Goal: Task Accomplishment & Management: Manage account settings

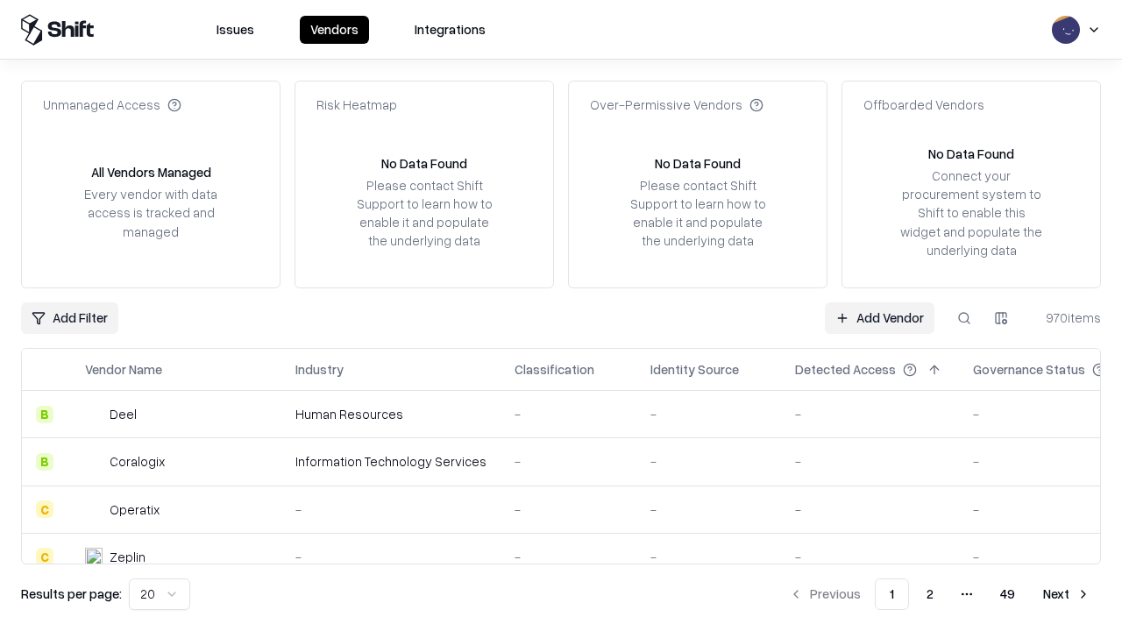
click at [879, 317] on link "Add Vendor" at bounding box center [880, 318] width 110 height 32
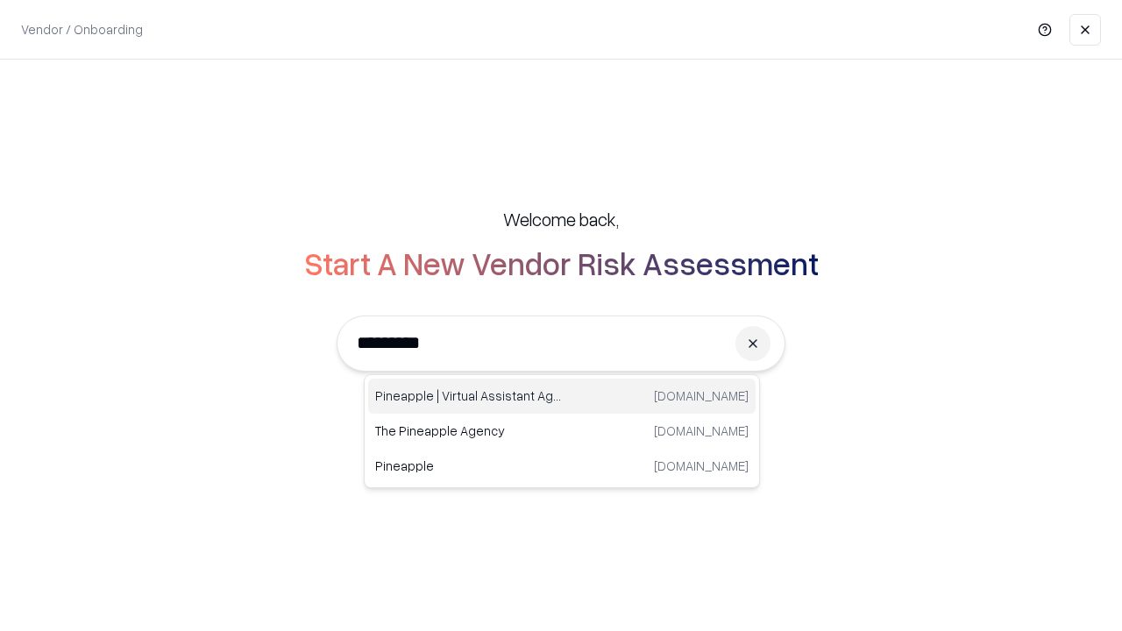
click at [562, 396] on div "Pineapple | Virtual Assistant Agency [DOMAIN_NAME]" at bounding box center [561, 396] width 387 height 35
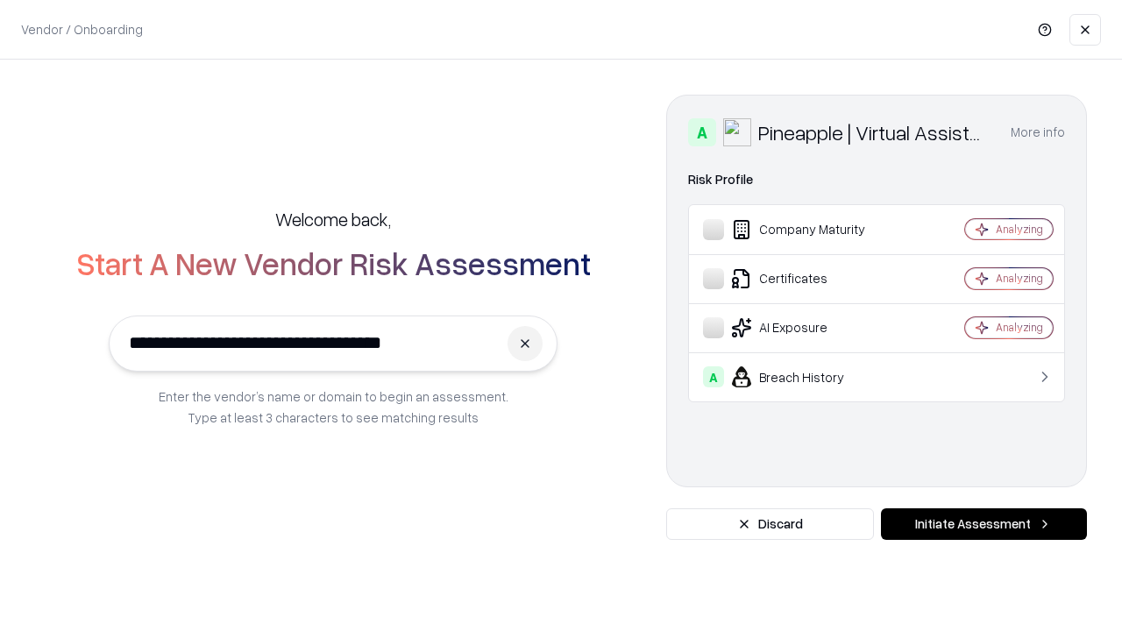
type input "**********"
click at [983, 524] on button "Initiate Assessment" at bounding box center [984, 524] width 206 height 32
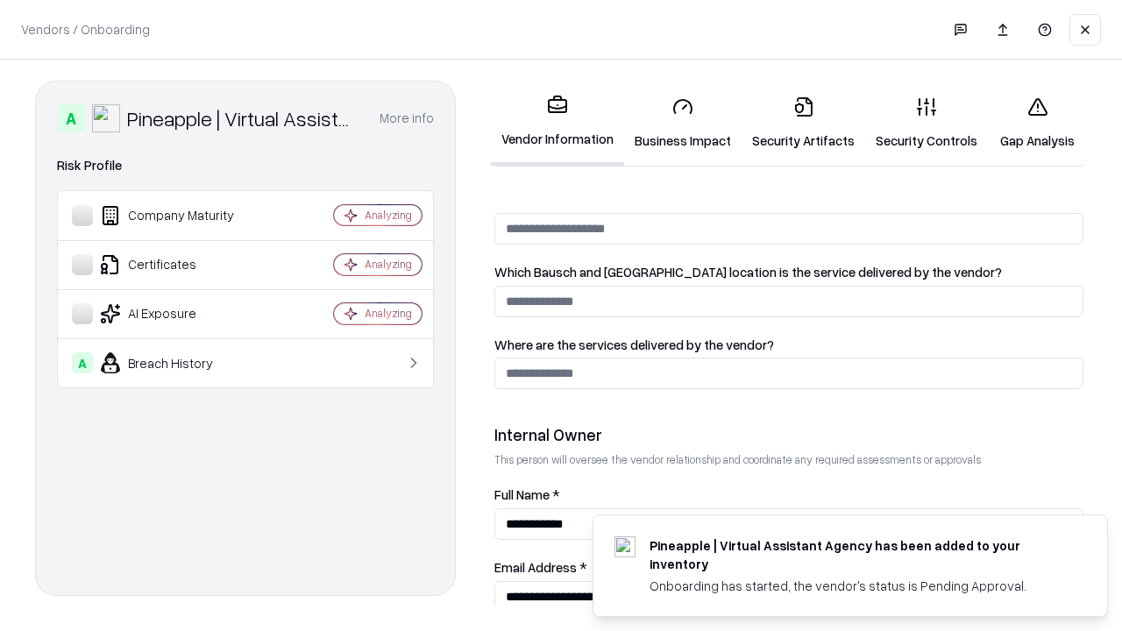
scroll to position [908, 0]
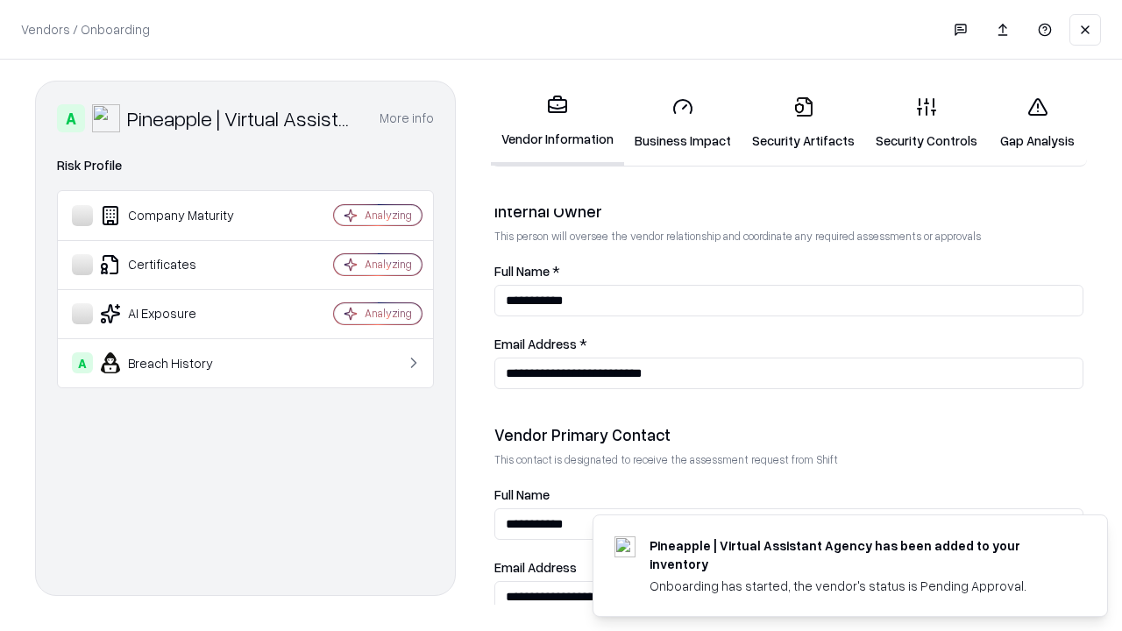
click at [803, 123] on link "Security Artifacts" at bounding box center [803, 122] width 124 height 81
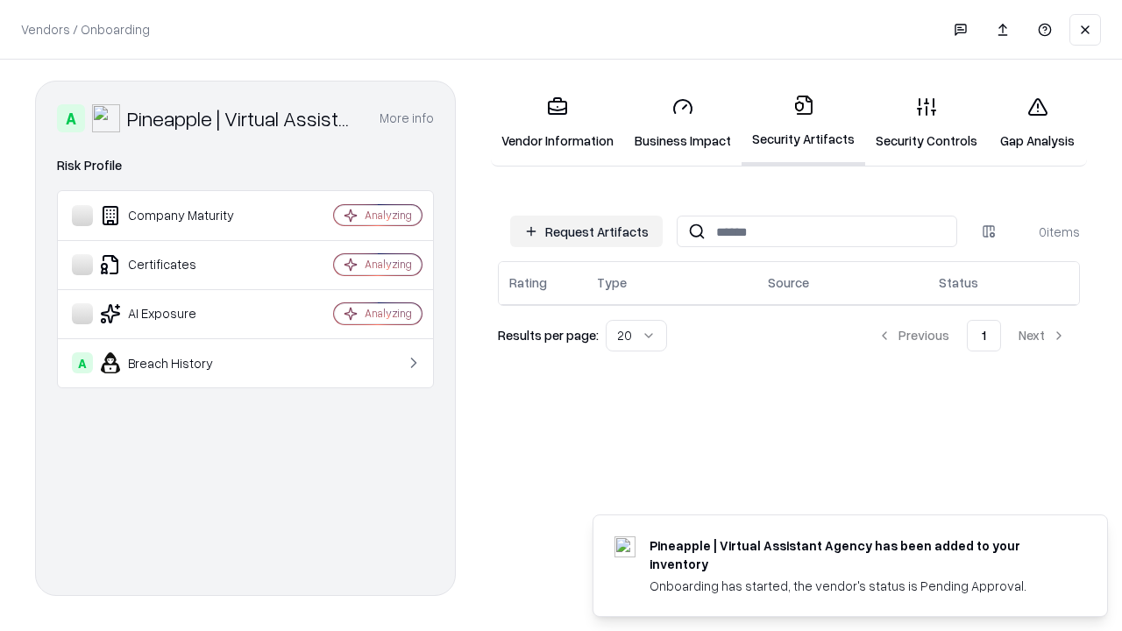
click at [586, 231] on button "Request Artifacts" at bounding box center [586, 232] width 152 height 32
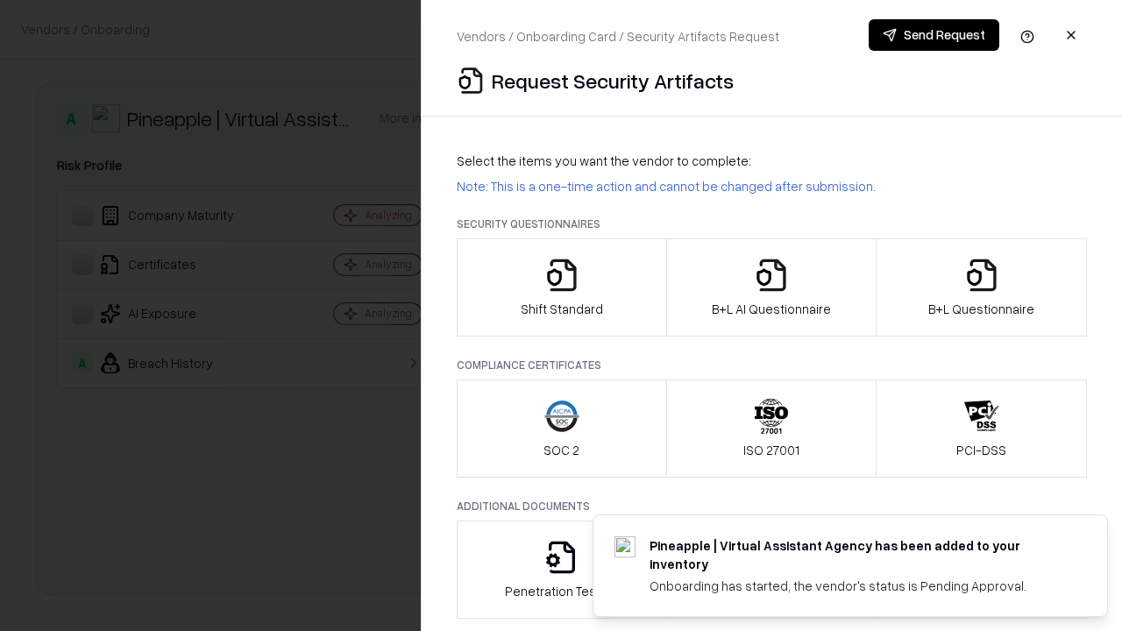
click at [980, 287] on icon "button" at bounding box center [981, 275] width 35 height 35
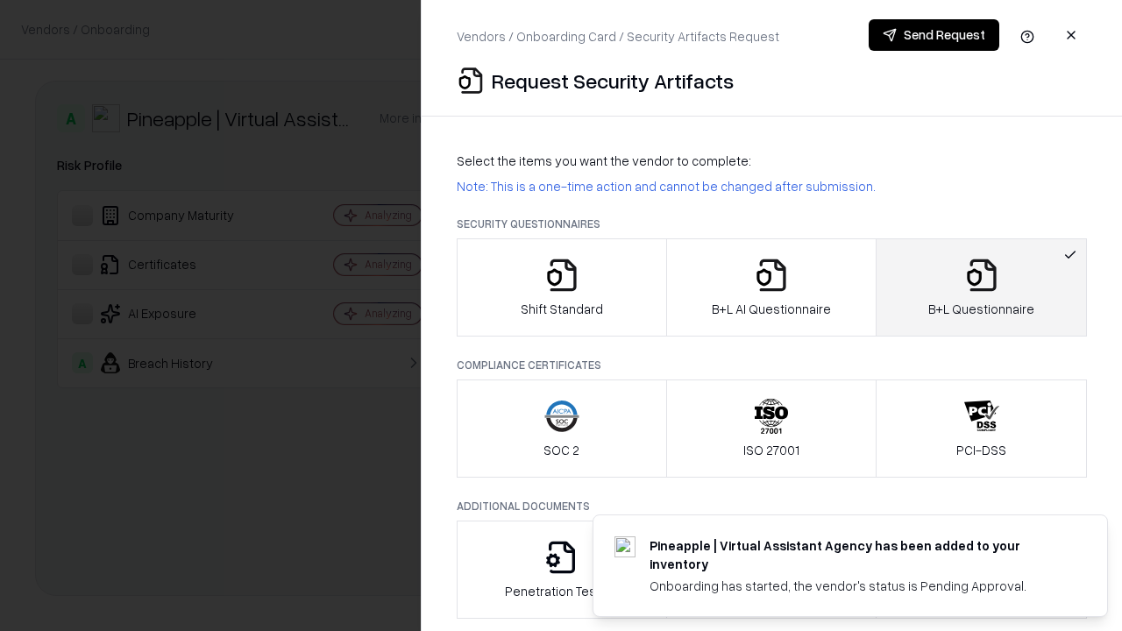
click at [770, 287] on icon "button" at bounding box center [771, 275] width 35 height 35
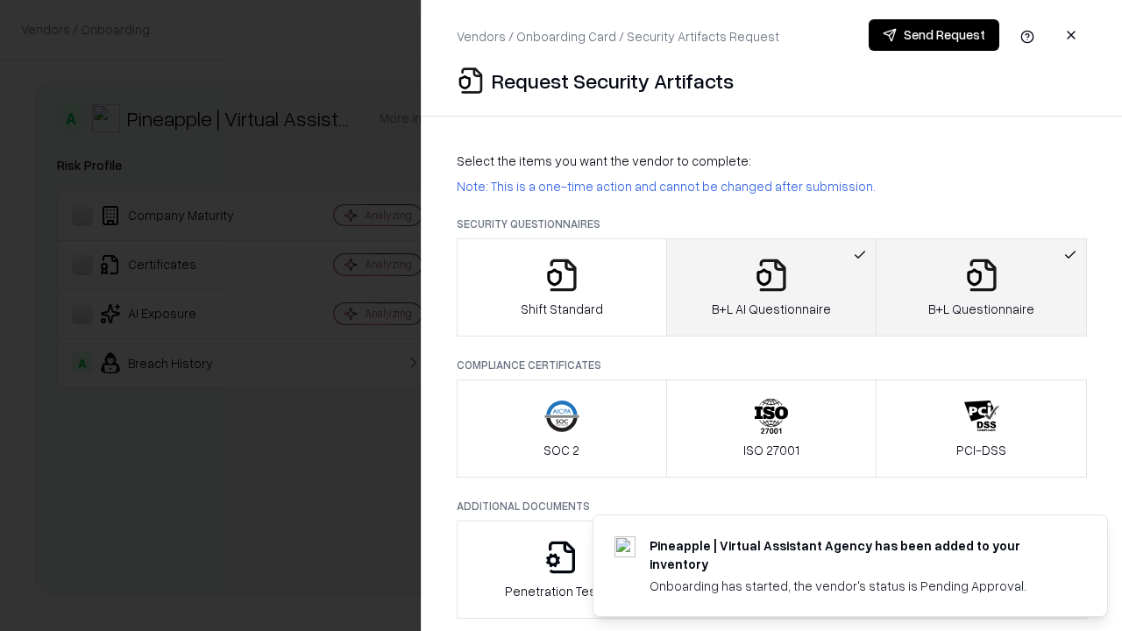
click at [933, 35] on button "Send Request" at bounding box center [933, 35] width 131 height 32
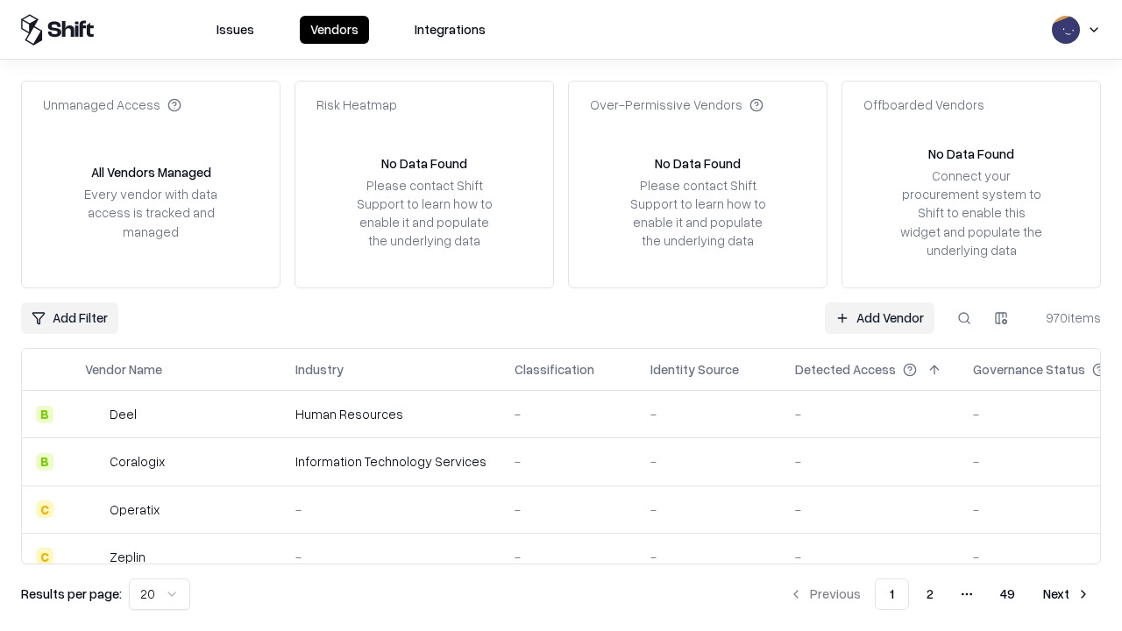
click at [964, 317] on button at bounding box center [964, 318] width 32 height 32
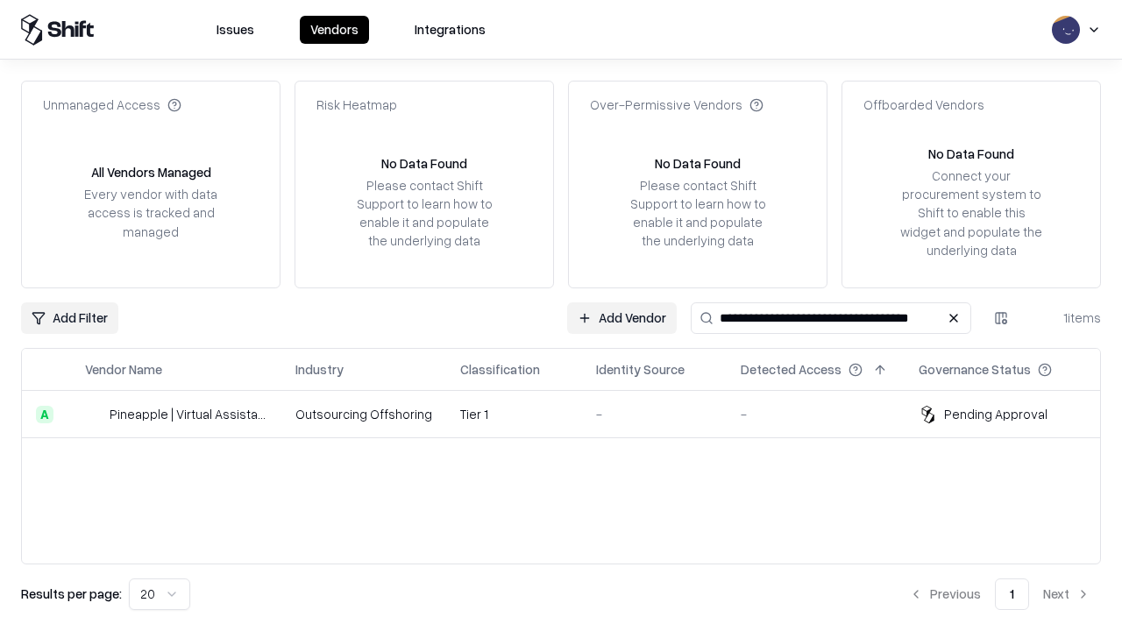
type input "**********"
click at [571, 414] on td "Tier 1" at bounding box center [514, 414] width 136 height 47
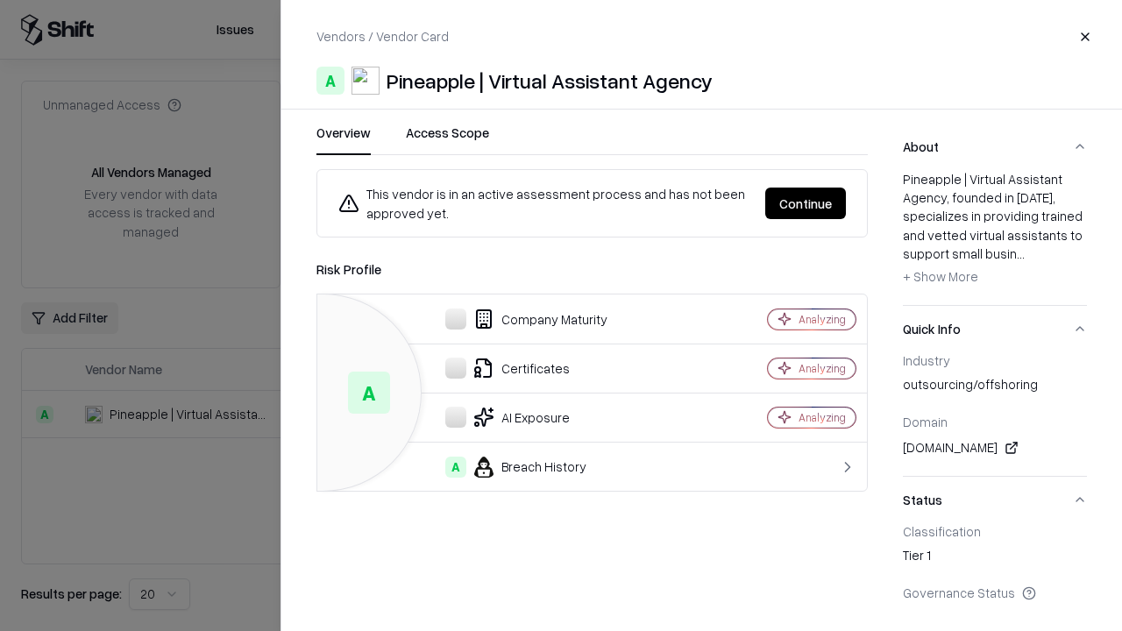
click at [805, 203] on button "Continue" at bounding box center [805, 204] width 81 height 32
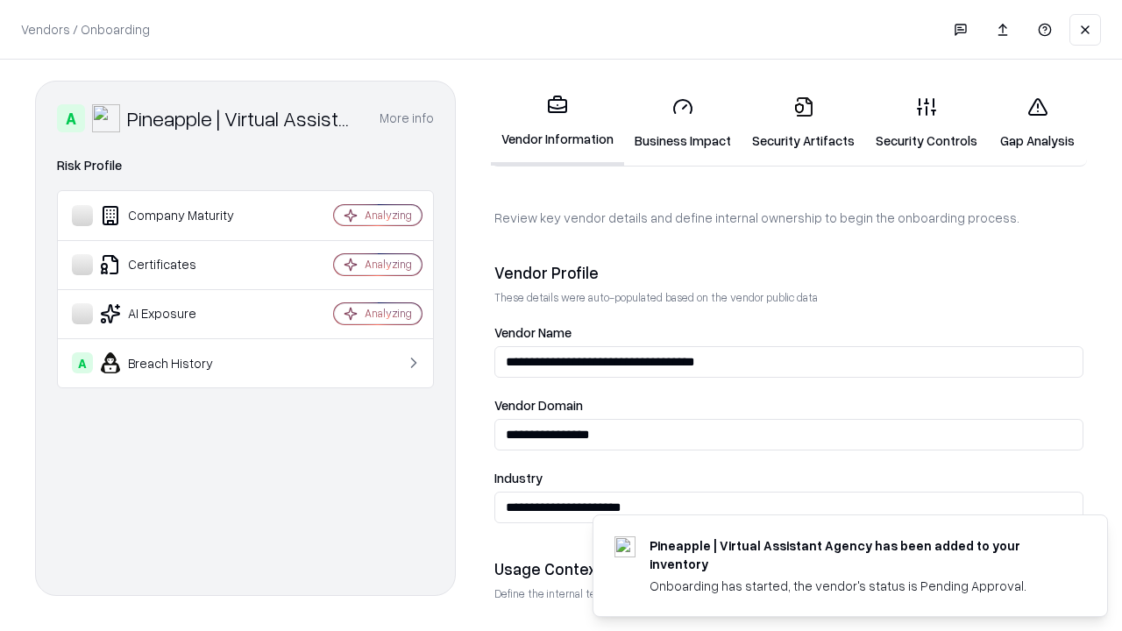
click at [803, 123] on link "Security Artifacts" at bounding box center [803, 122] width 124 height 81
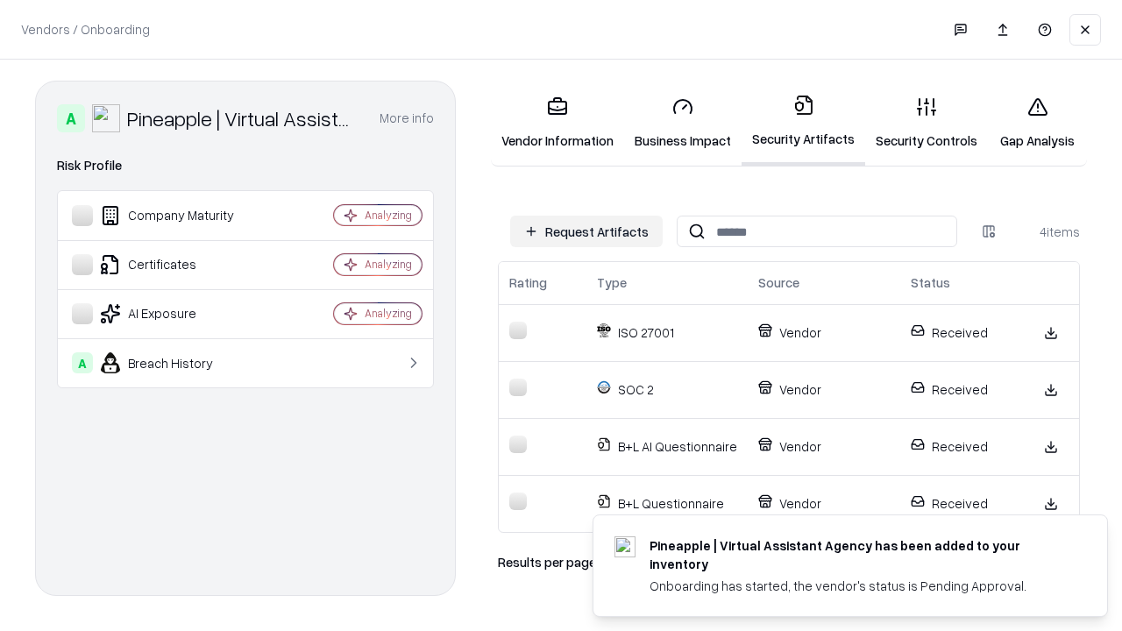
click at [1037, 123] on link "Gap Analysis" at bounding box center [1036, 122] width 99 height 81
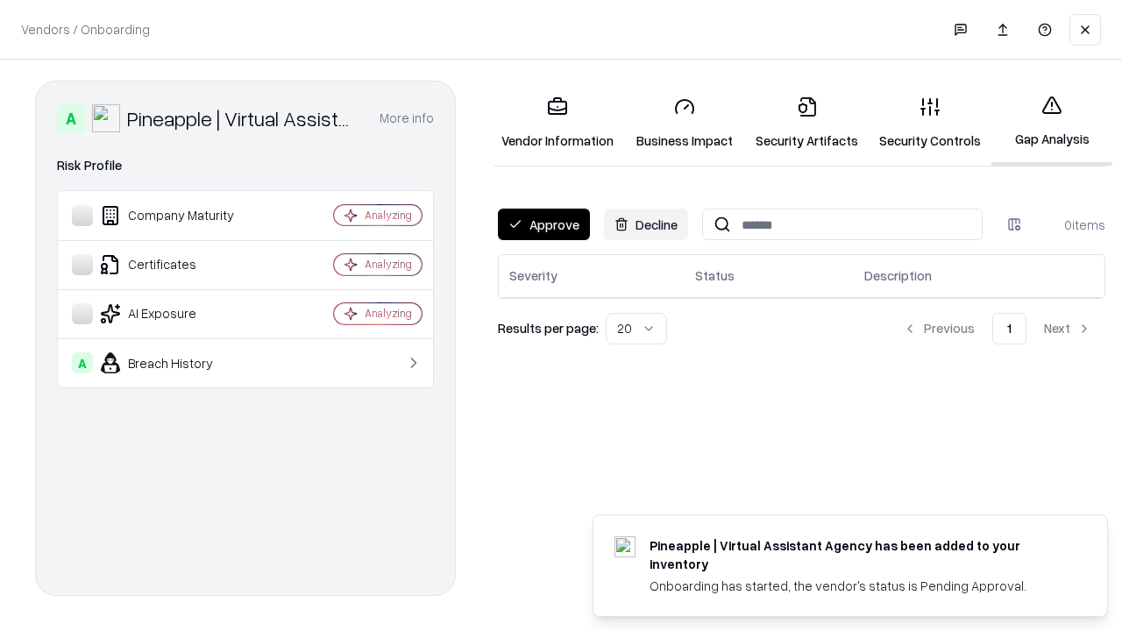
click at [543, 224] on button "Approve" at bounding box center [544, 225] width 92 height 32
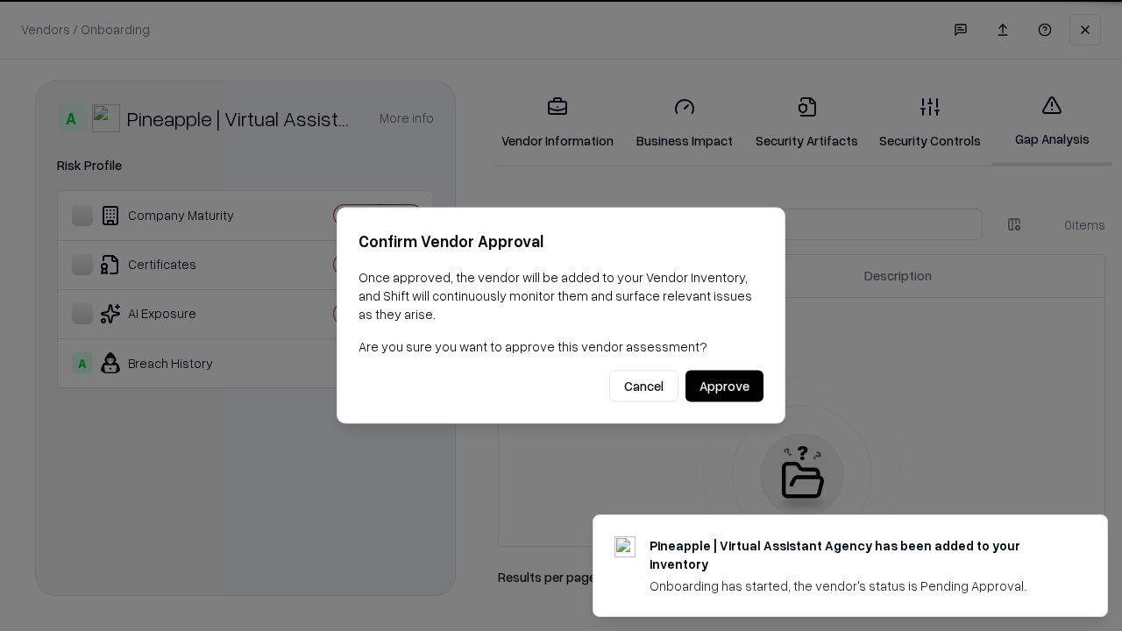
click at [724, 386] on button "Approve" at bounding box center [724, 387] width 78 height 32
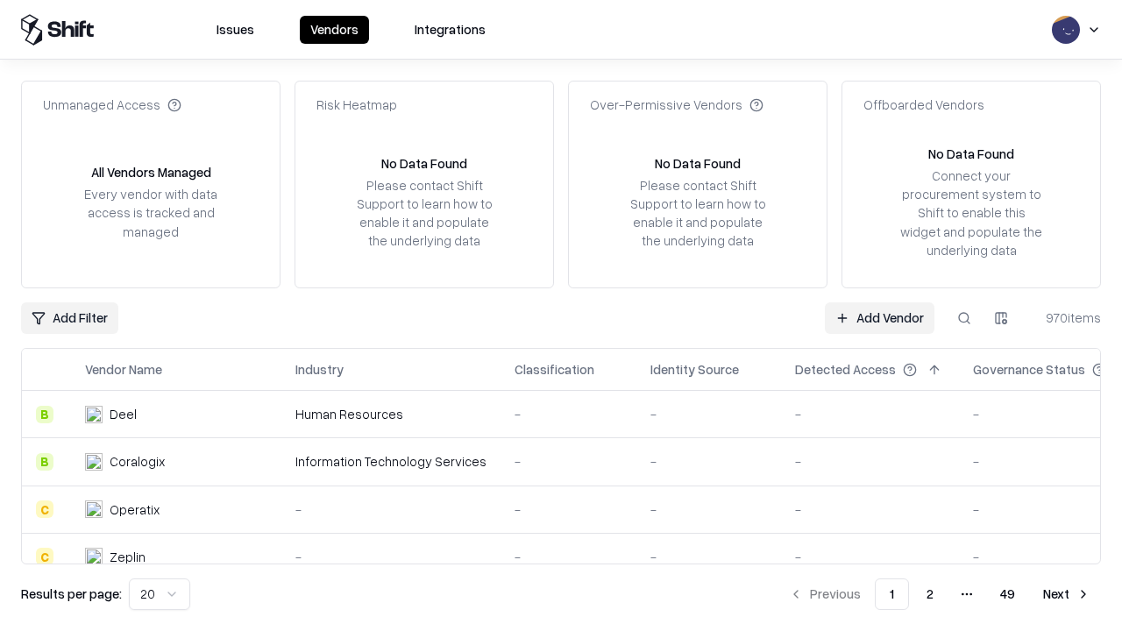
type input "**********"
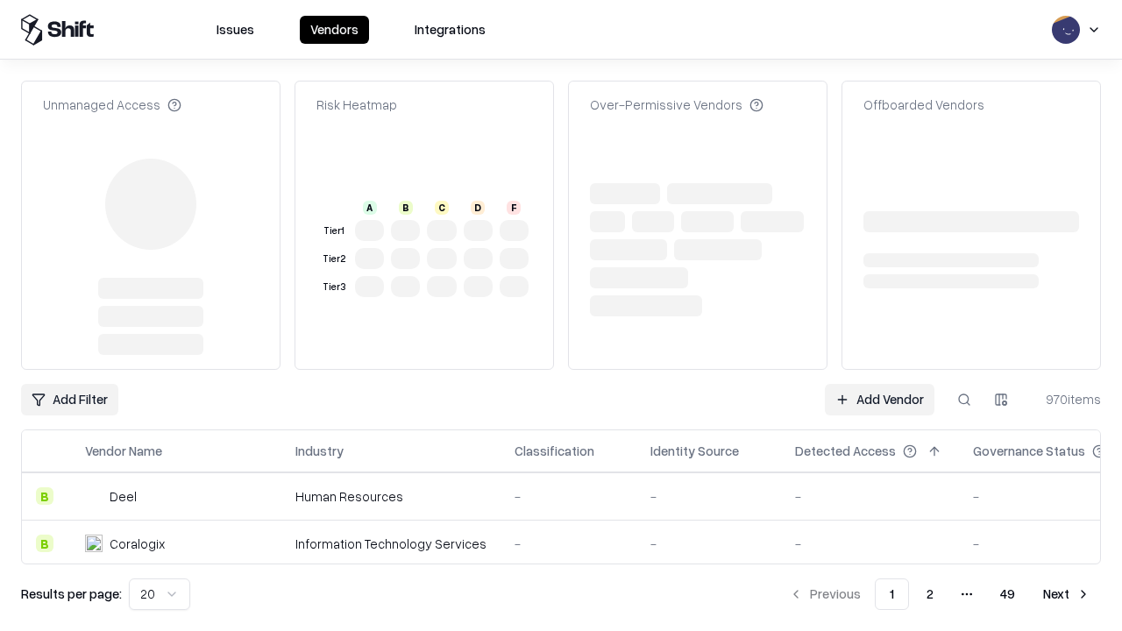
click at [879, 384] on link "Add Vendor" at bounding box center [880, 400] width 110 height 32
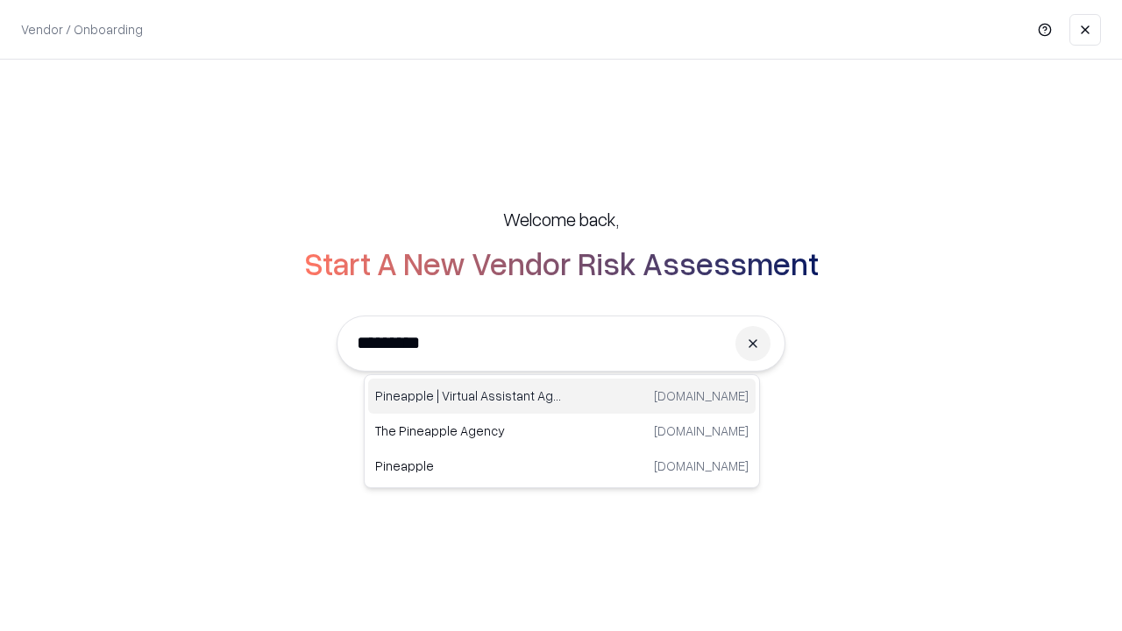
click at [562, 396] on div "Pineapple | Virtual Assistant Agency [DOMAIN_NAME]" at bounding box center [561, 396] width 387 height 35
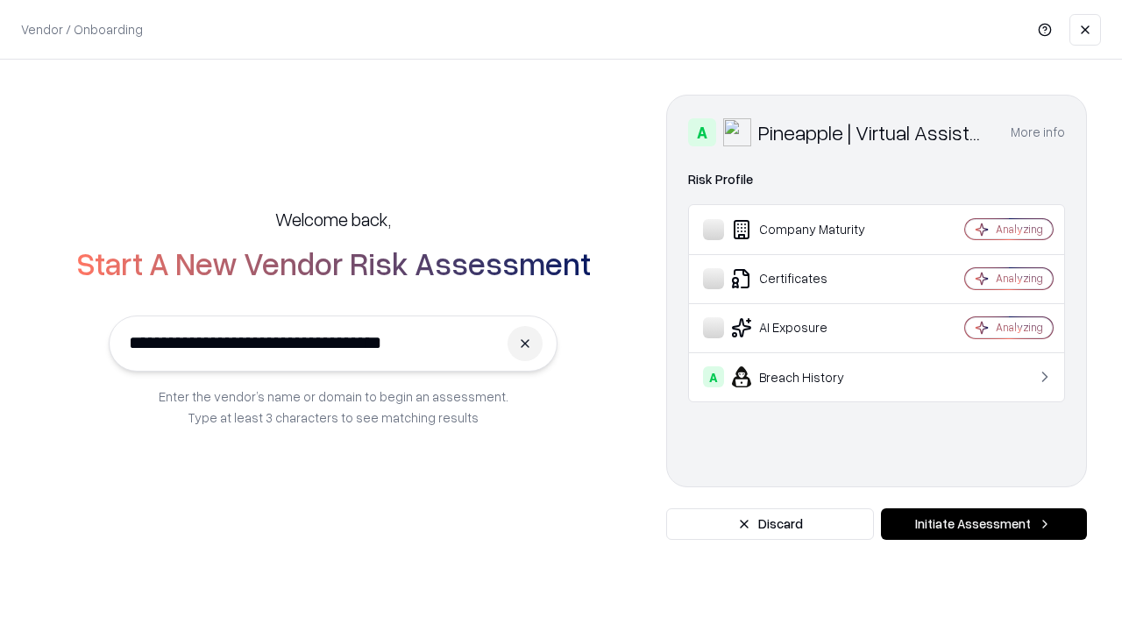
type input "**********"
click at [983, 524] on button "Initiate Assessment" at bounding box center [984, 524] width 206 height 32
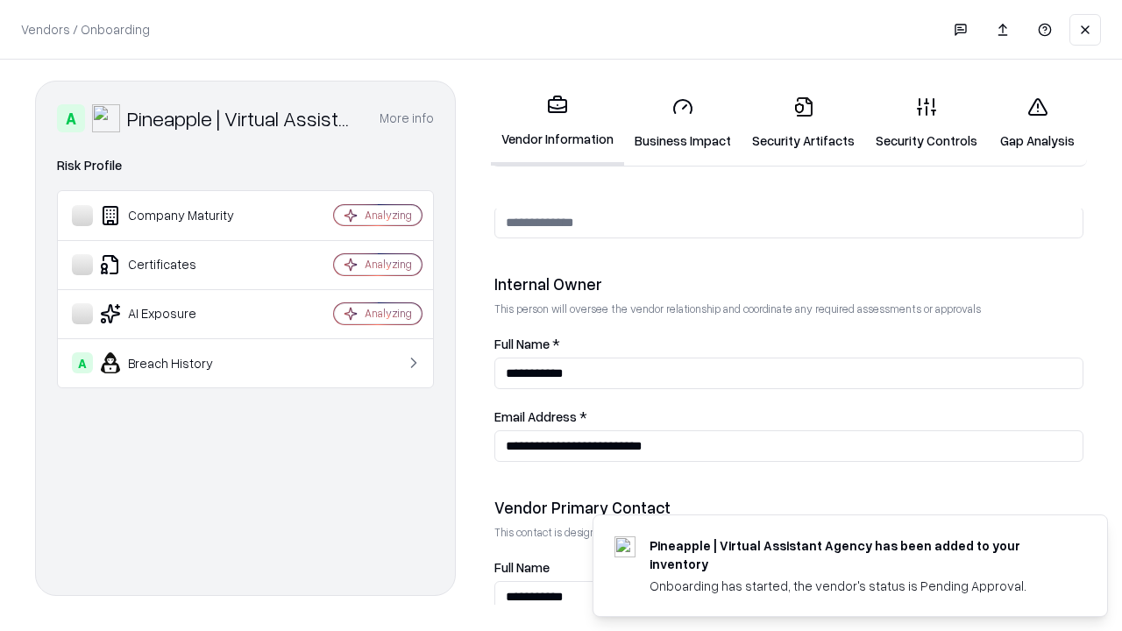
scroll to position [908, 0]
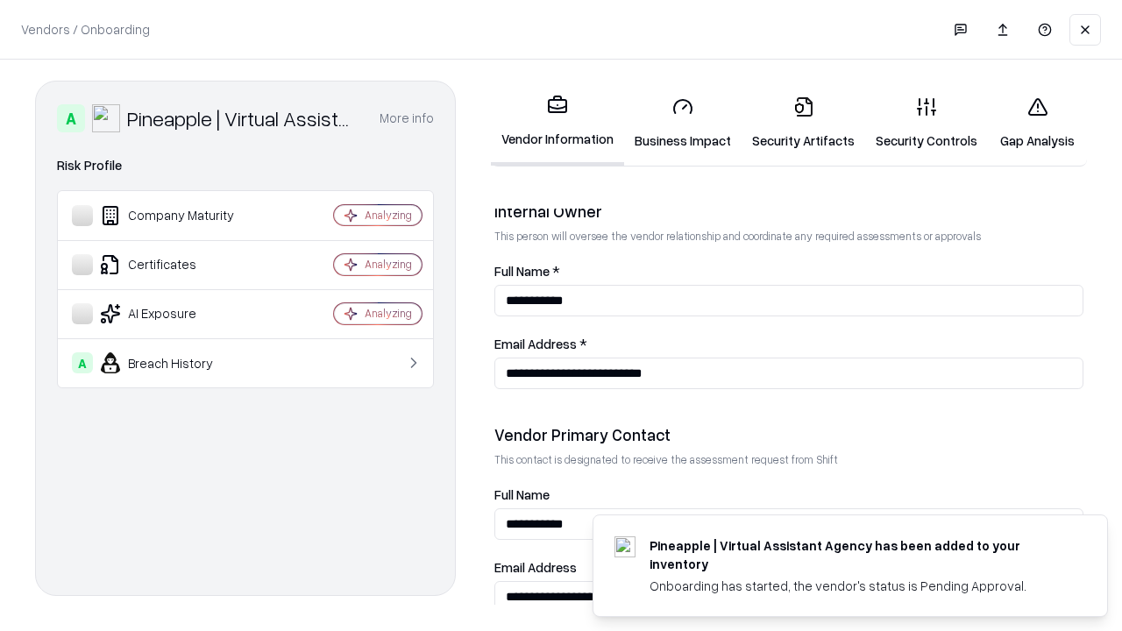
click at [1037, 123] on link "Gap Analysis" at bounding box center [1036, 122] width 99 height 81
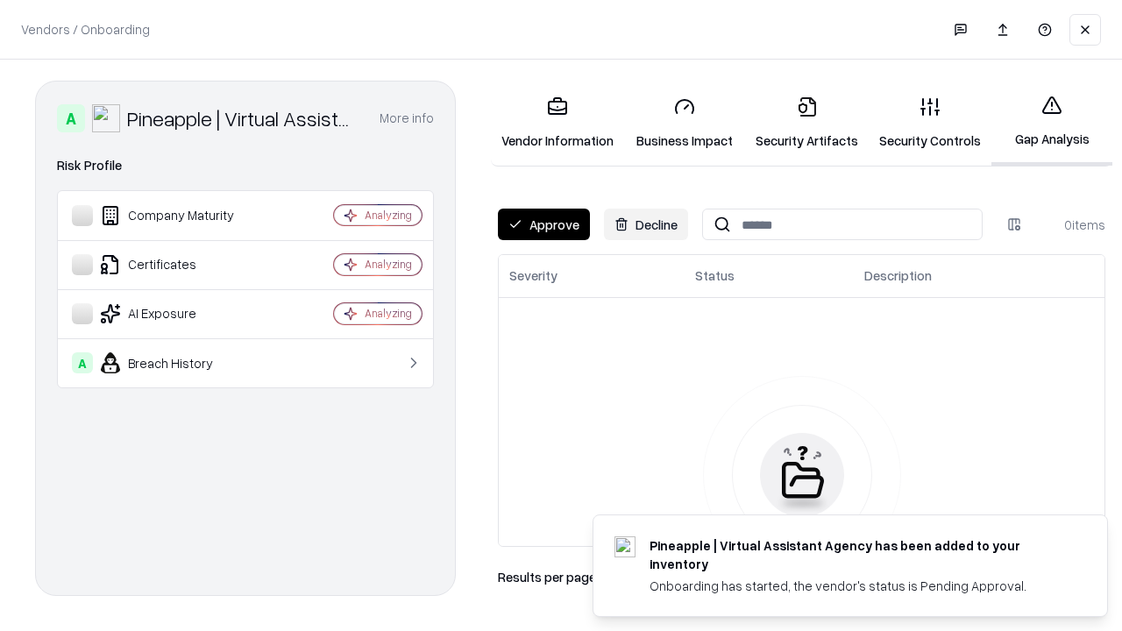
click at [543, 224] on button "Approve" at bounding box center [544, 225] width 92 height 32
